Goal: Task Accomplishment & Management: Complete application form

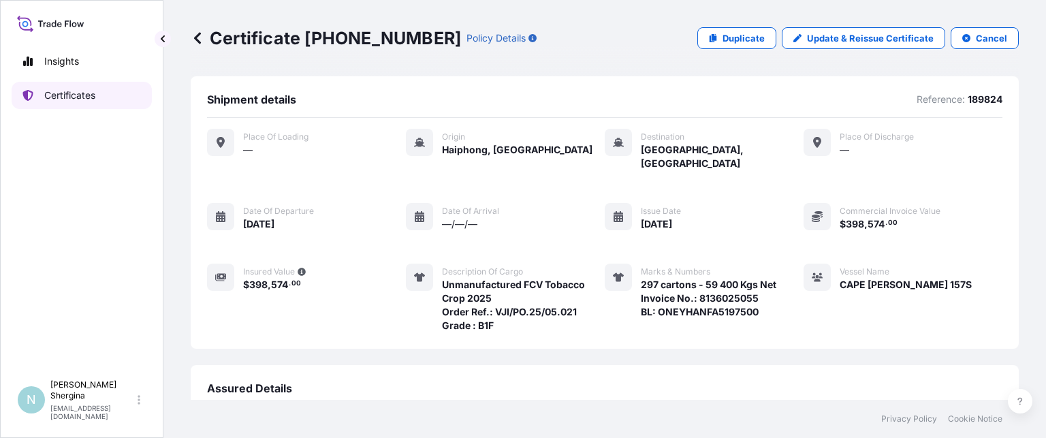
click at [54, 89] on p "Certificates" at bounding box center [69, 96] width 51 height 14
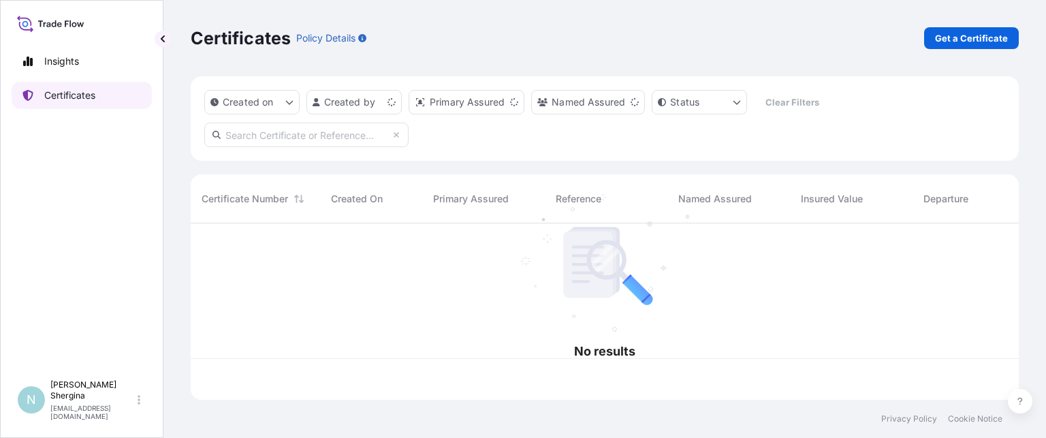
scroll to position [174, 817]
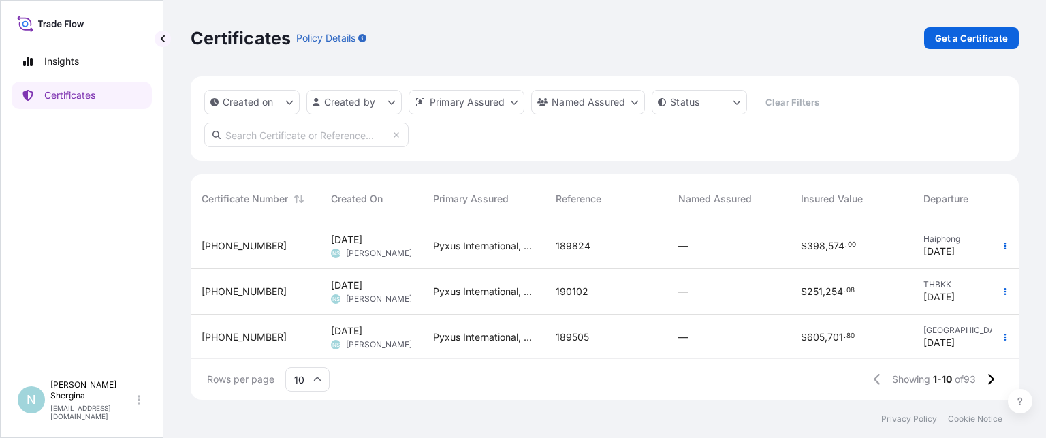
click at [266, 142] on input "text" at bounding box center [306, 135] width 204 height 25
paste input "189823"
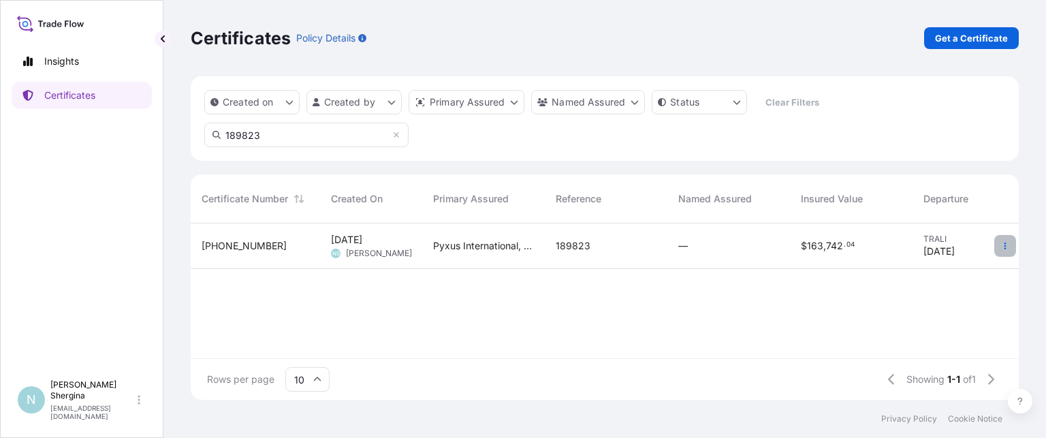
type input "189823"
click at [1006, 249] on icon "button" at bounding box center [1005, 246] width 8 height 8
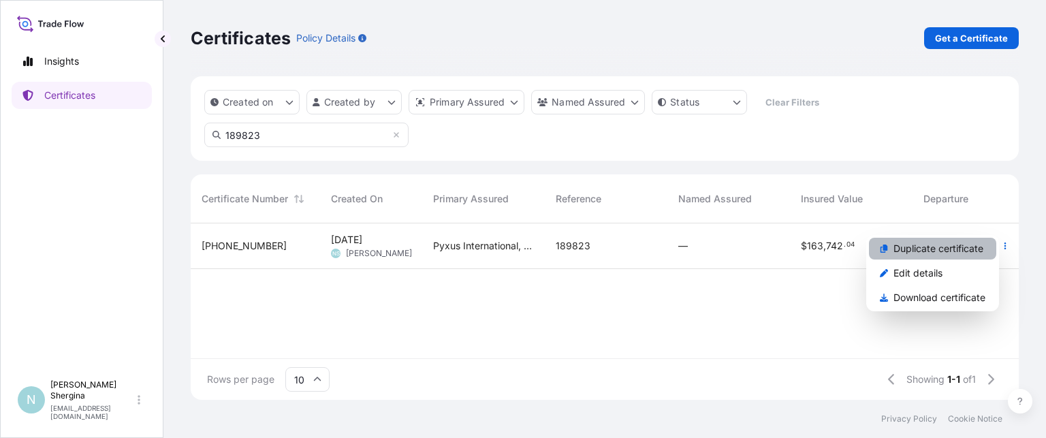
click at [975, 248] on p "Duplicate certificate" at bounding box center [938, 249] width 90 height 14
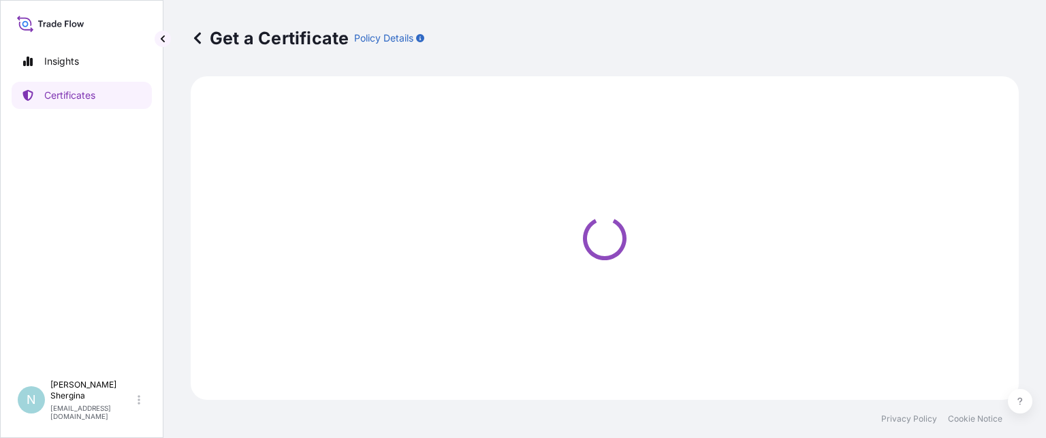
select select "Ocean Vessel"
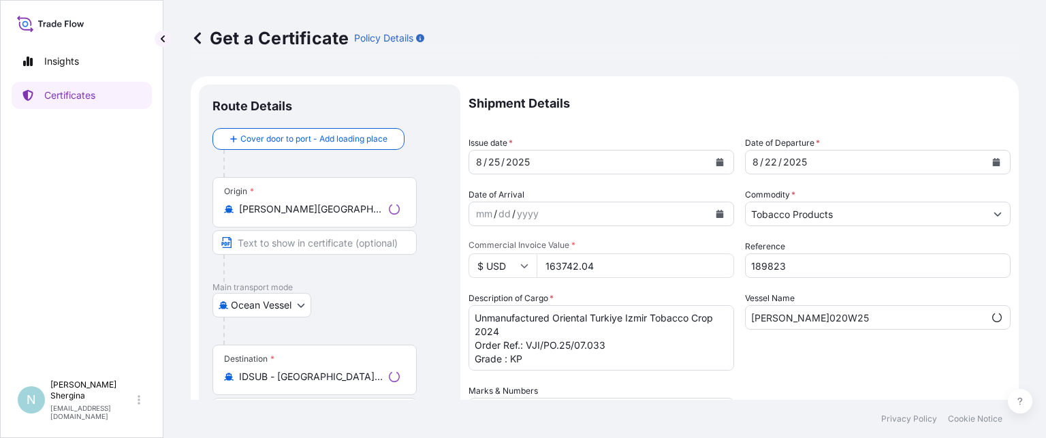
select select "31548"
click at [716, 159] on icon "Calendar" at bounding box center [720, 162] width 8 height 8
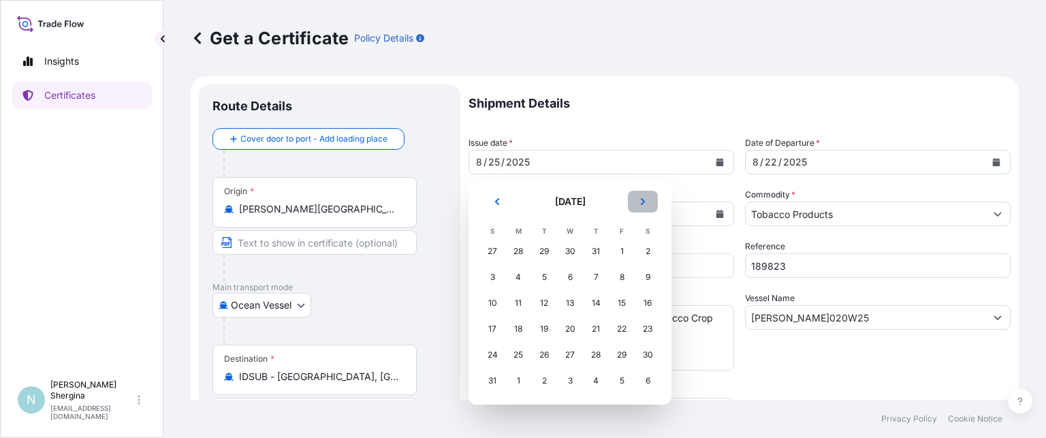
click at [647, 204] on button "Next" at bounding box center [643, 202] width 30 height 22
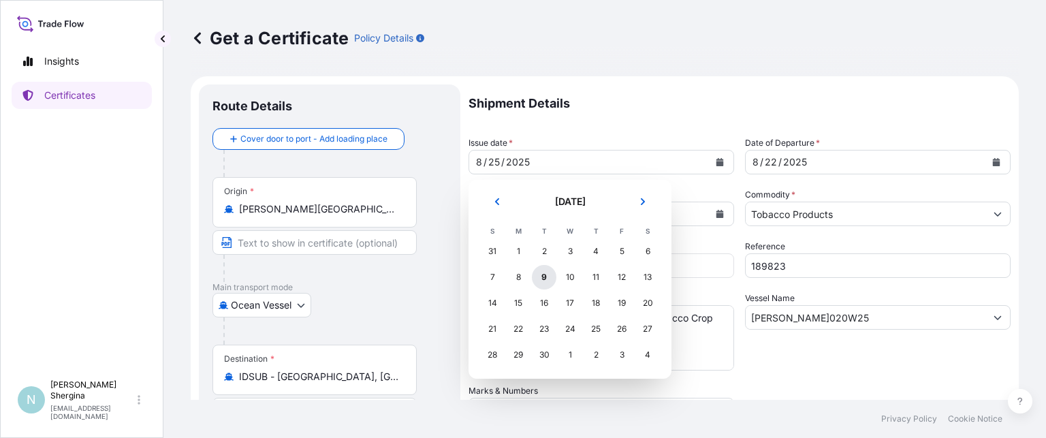
click at [542, 280] on div "9" at bounding box center [544, 277] width 25 height 25
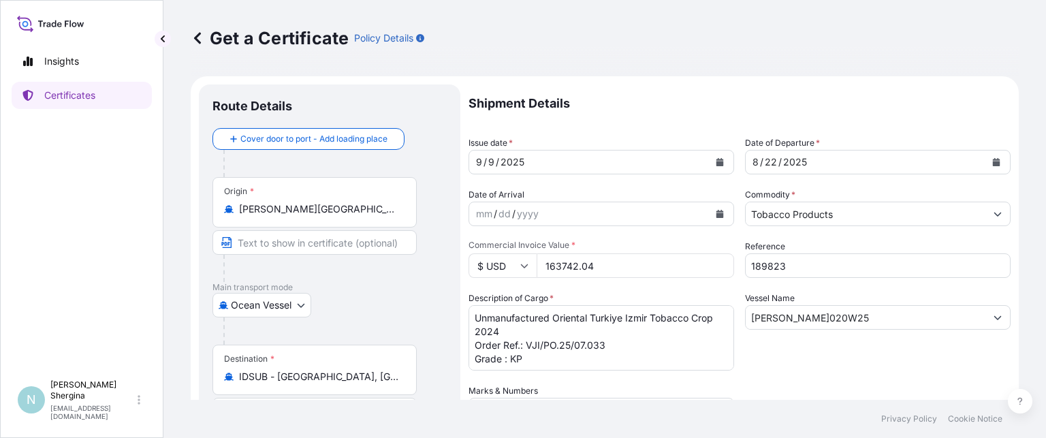
click at [993, 161] on icon "Calendar" at bounding box center [996, 162] width 7 height 8
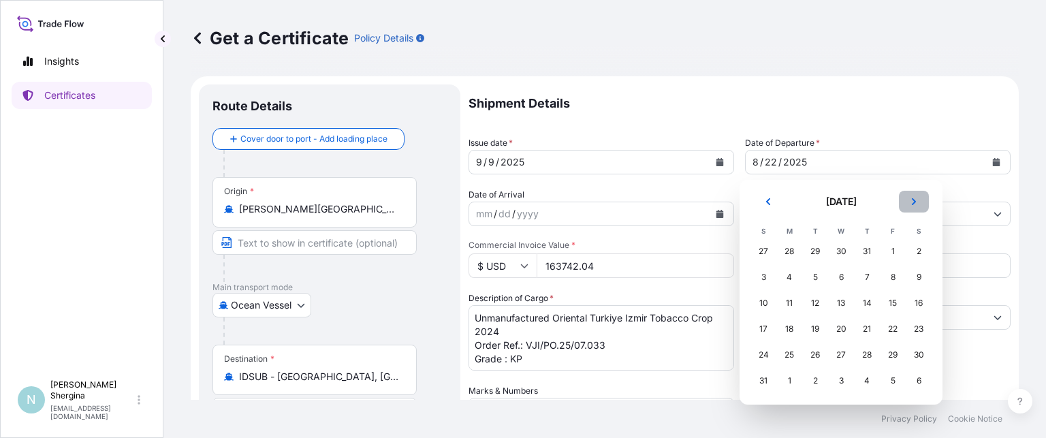
click at [910, 201] on icon "Next" at bounding box center [914, 201] width 8 height 8
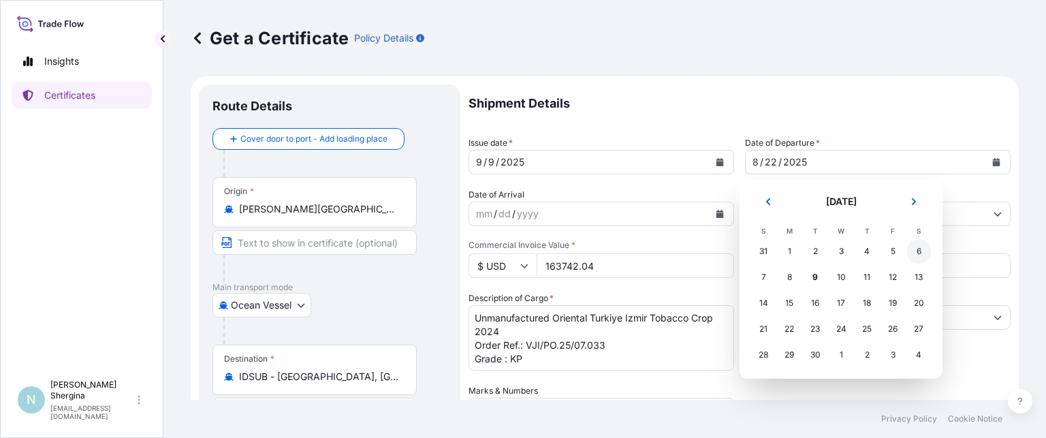
click at [915, 250] on div "6" at bounding box center [918, 251] width 25 height 25
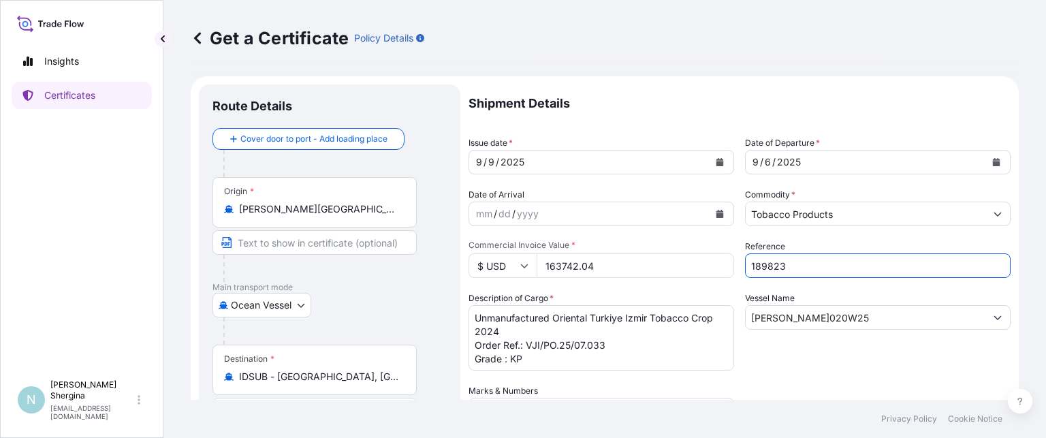
drag, startPoint x: 823, startPoint y: 262, endPoint x: 679, endPoint y: 253, distance: 144.0
click at [680, 253] on div "Shipment Details Issue date * [DATE] Date of Departure * [DATE] Date of Arrival…" at bounding box center [739, 382] width 542 height 597
paste input "90315"
type input "190315"
drag, startPoint x: 659, startPoint y: 268, endPoint x: 496, endPoint y: 247, distance: 164.0
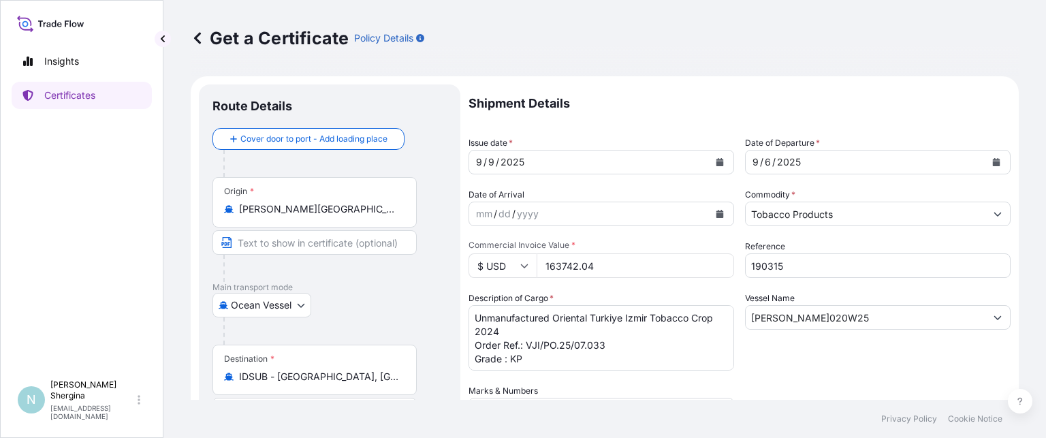
click at [496, 247] on div "Commercial Invoice Value * $ USD 163742.04" at bounding box center [601, 259] width 266 height 38
type input "443201.22"
drag, startPoint x: 814, startPoint y: 315, endPoint x: 877, endPoint y: 315, distance: 63.3
click at [877, 315] on input "[PERSON_NAME]020W25" at bounding box center [866, 317] width 240 height 25
click at [823, 315] on input "[PERSON_NAME]020W25" at bounding box center [866, 317] width 240 height 25
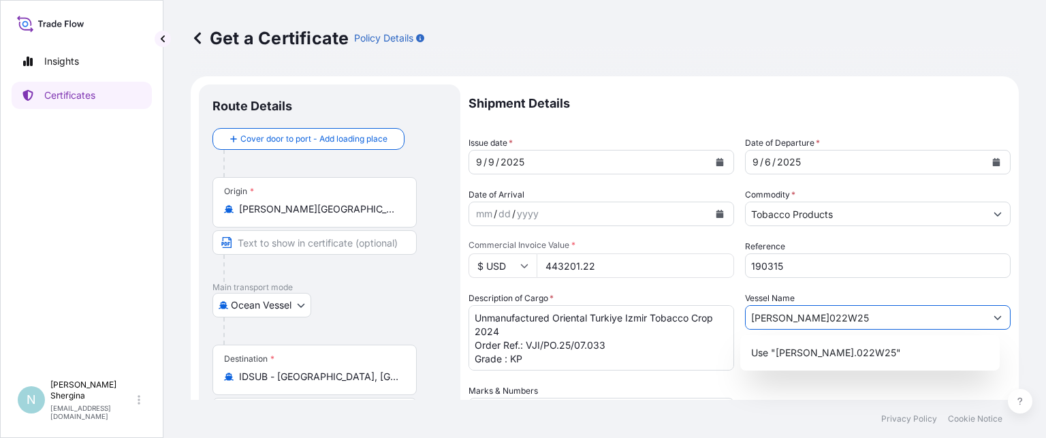
type input "[PERSON_NAME]022W25"
click at [671, 343] on textarea "Unmanufactured Oriental Turkiye Izmir Tobacco Crop 2024 Order Ref.: VJI/PO.25/0…" at bounding box center [601, 337] width 266 height 65
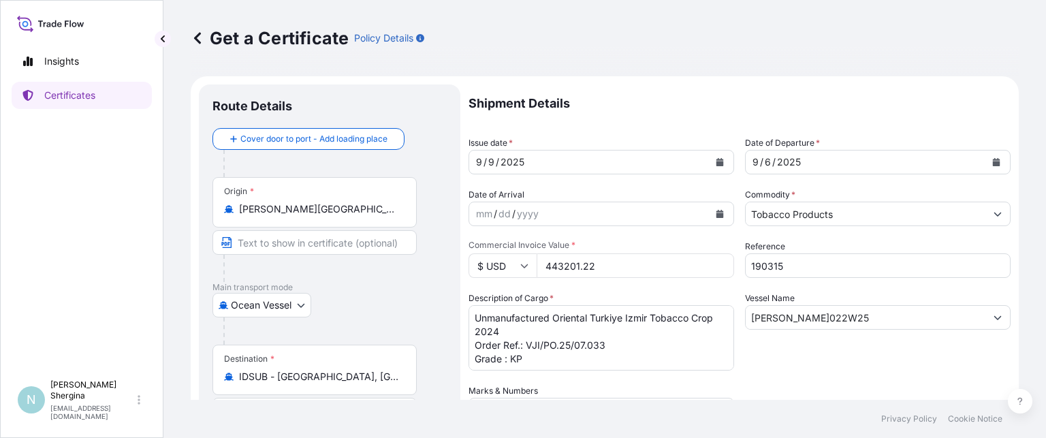
click at [116, 171] on div "Insights Certificates" at bounding box center [82, 204] width 140 height 338
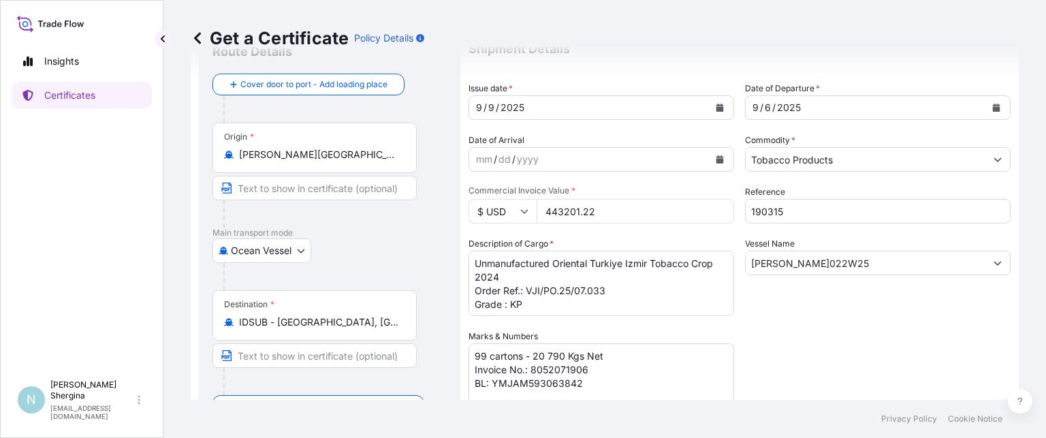
scroll to position [123, 0]
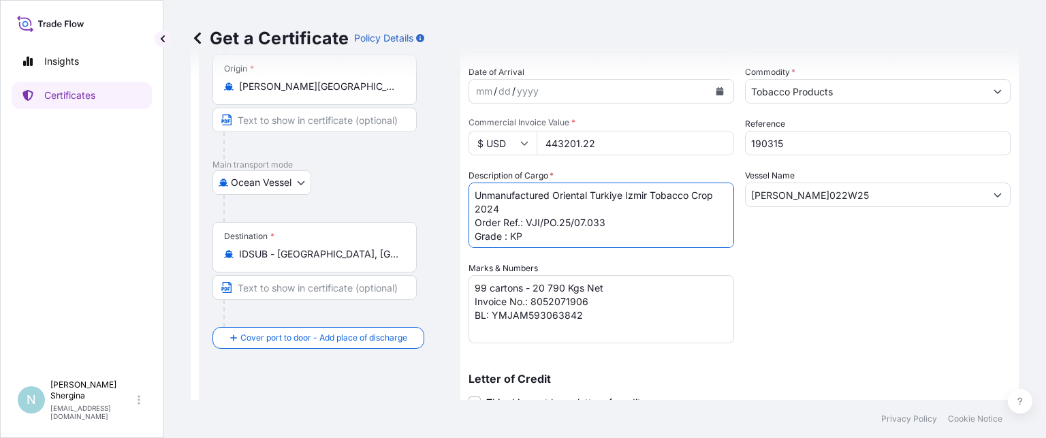
drag, startPoint x: 603, startPoint y: 223, endPoint x: 584, endPoint y: 221, distance: 19.2
click at [584, 220] on textarea "Unmanufactured Oriental Turkiye Izmir Tobacco Crop 2024 Order Ref.: VJI/PO.25/0…" at bounding box center [601, 214] width 266 height 65
paste textarea "26"
drag, startPoint x: 510, startPoint y: 236, endPoint x: 531, endPoint y: 238, distance: 21.2
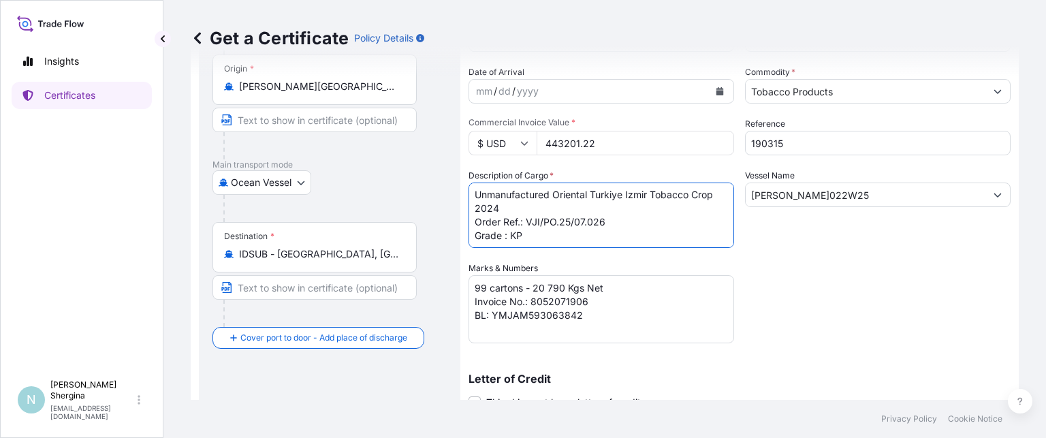
click at [531, 238] on textarea "Unmanufactured Oriental Turkiye Izmir Tobacco Crop 2024 Order Ref.: VJI/PO.25/0…" at bounding box center [601, 214] width 266 height 65
paste textarea "B-2025-1"
type textarea "Unmanufactured Oriental Turkiye Izmir Tobacco Crop 2024 Order Ref.: VJI/PO.25/0…"
click at [927, 307] on div "Shipment Details Issue date * [DATE] Date of Departure * [DATE] Date of Arrival…" at bounding box center [739, 260] width 542 height 597
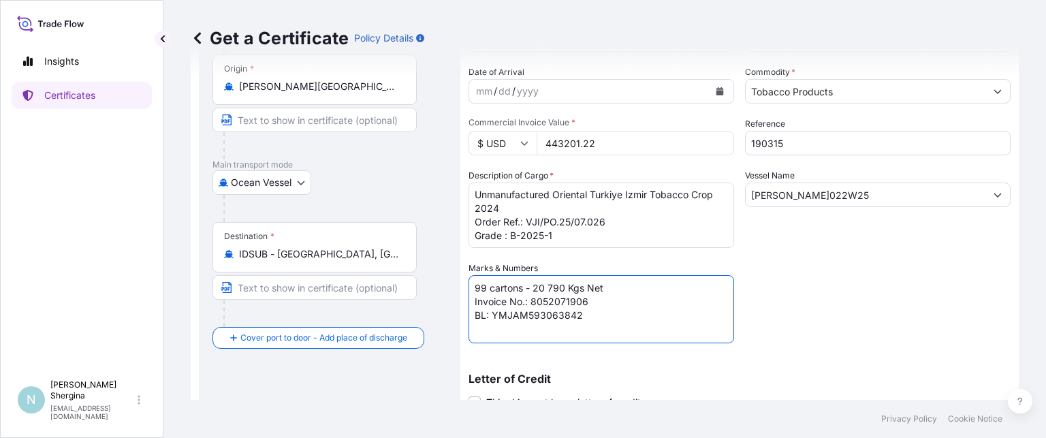
drag, startPoint x: 485, startPoint y: 287, endPoint x: 448, endPoint y: 286, distance: 36.8
click at [460, 286] on form "Route Details Cover door to port - Add loading place Place of loading Road / [G…" at bounding box center [605, 280] width 828 height 652
drag, startPoint x: 539, startPoint y: 285, endPoint x: 562, endPoint y: 287, distance: 23.2
click at [562, 287] on textarea "99 cartons - 20 790 Kgs Net Invoice No.: 8052071906 BL: YMJAM593063842" at bounding box center [601, 309] width 266 height 68
drag, startPoint x: 532, startPoint y: 301, endPoint x: 586, endPoint y: 300, distance: 53.8
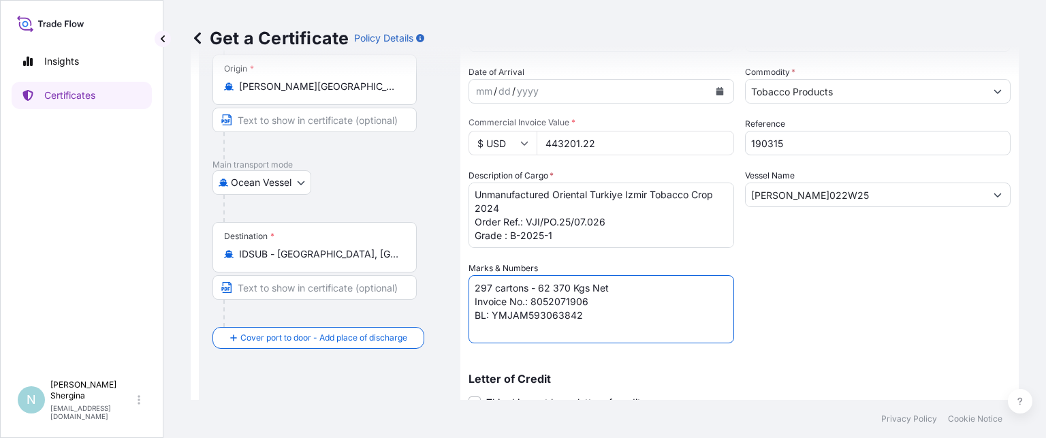
click at [586, 300] on textarea "99 cartons - 20 790 Kgs Net Invoice No.: 8052071906 BL: YMJAM593063842" at bounding box center [601, 309] width 266 height 68
paste textarea "72"
drag, startPoint x: 527, startPoint y: 313, endPoint x: 600, endPoint y: 317, distance: 72.9
click at [600, 317] on textarea "99 cartons - 20 790 Kgs Net Invoice No.: 8052071906 BL: YMJAM593063842" at bounding box center [601, 309] width 266 height 68
type textarea "297 cartons - 62 370 Kgs Net Invoice No.: 8052071972 BL: YMJAM593063857"
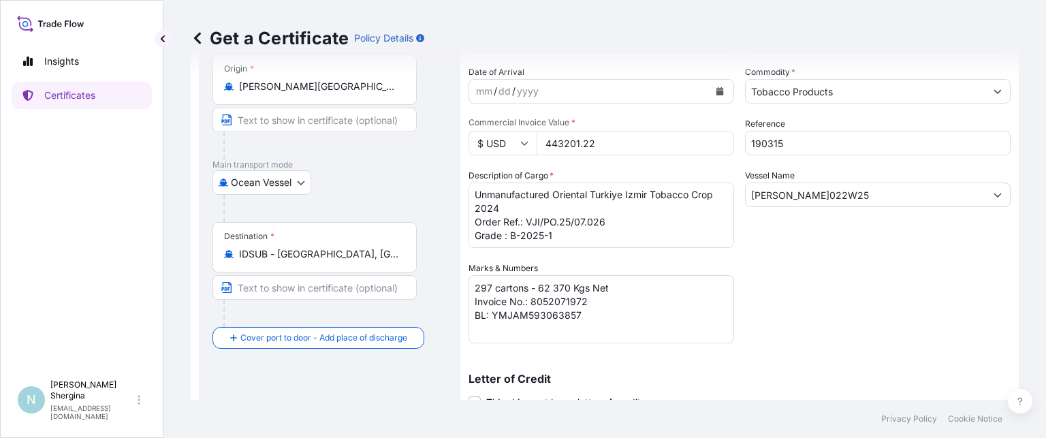
click at [863, 328] on div "Shipment Details Issue date * [DATE] Date of Departure * [DATE] Date of Arrival…" at bounding box center [739, 260] width 542 height 597
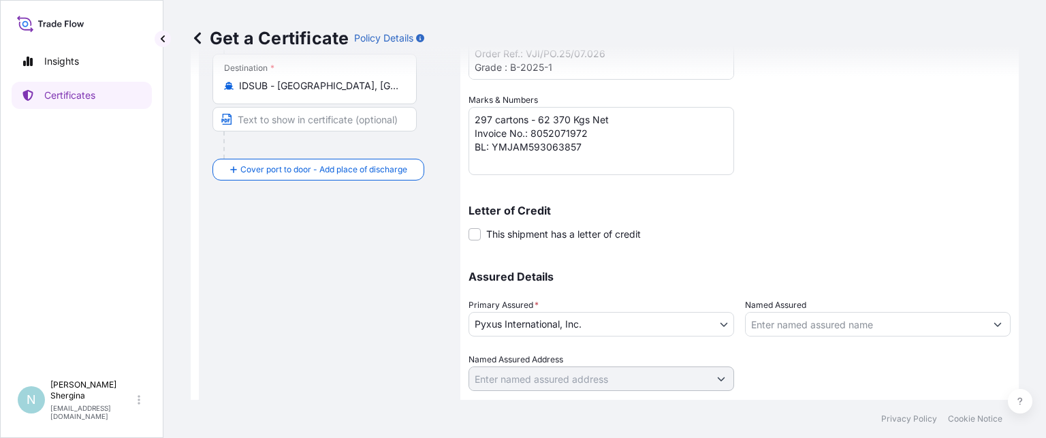
scroll to position [327, 0]
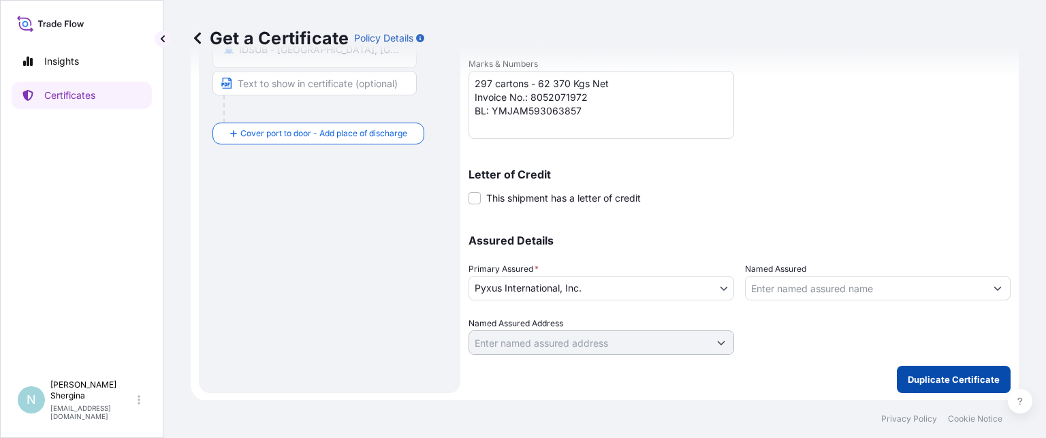
click at [946, 377] on p "Duplicate Certificate" at bounding box center [954, 379] width 92 height 14
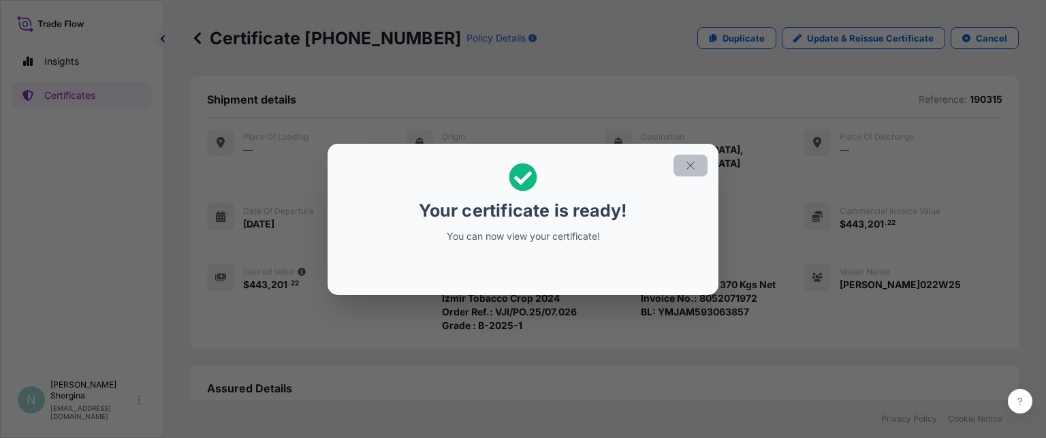
click at [688, 162] on icon "button" at bounding box center [690, 165] width 12 height 12
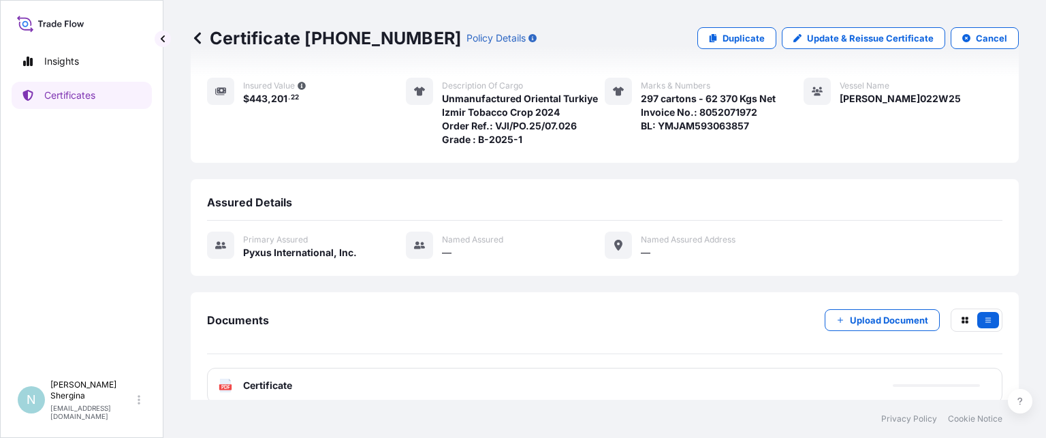
scroll to position [188, 0]
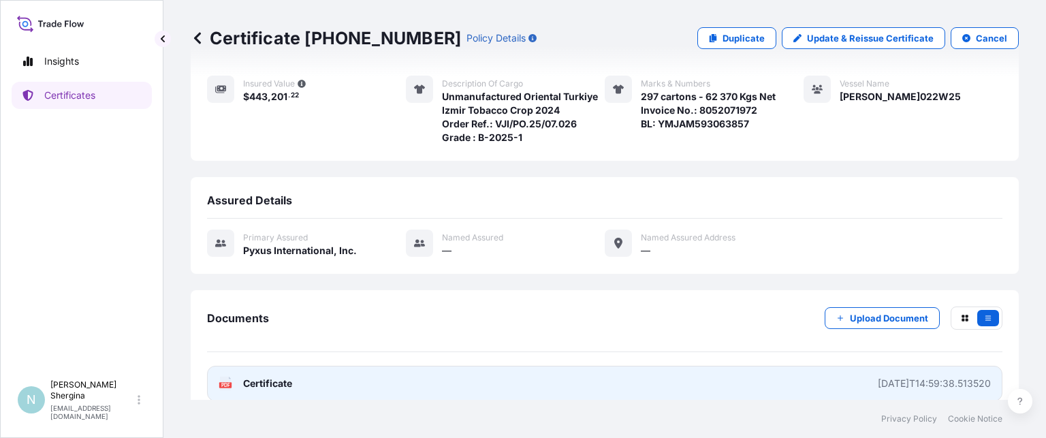
click at [878, 377] on div "[DATE]T14:59:38.513520" at bounding box center [934, 384] width 113 height 14
